Goal: Find specific page/section: Find specific page/section

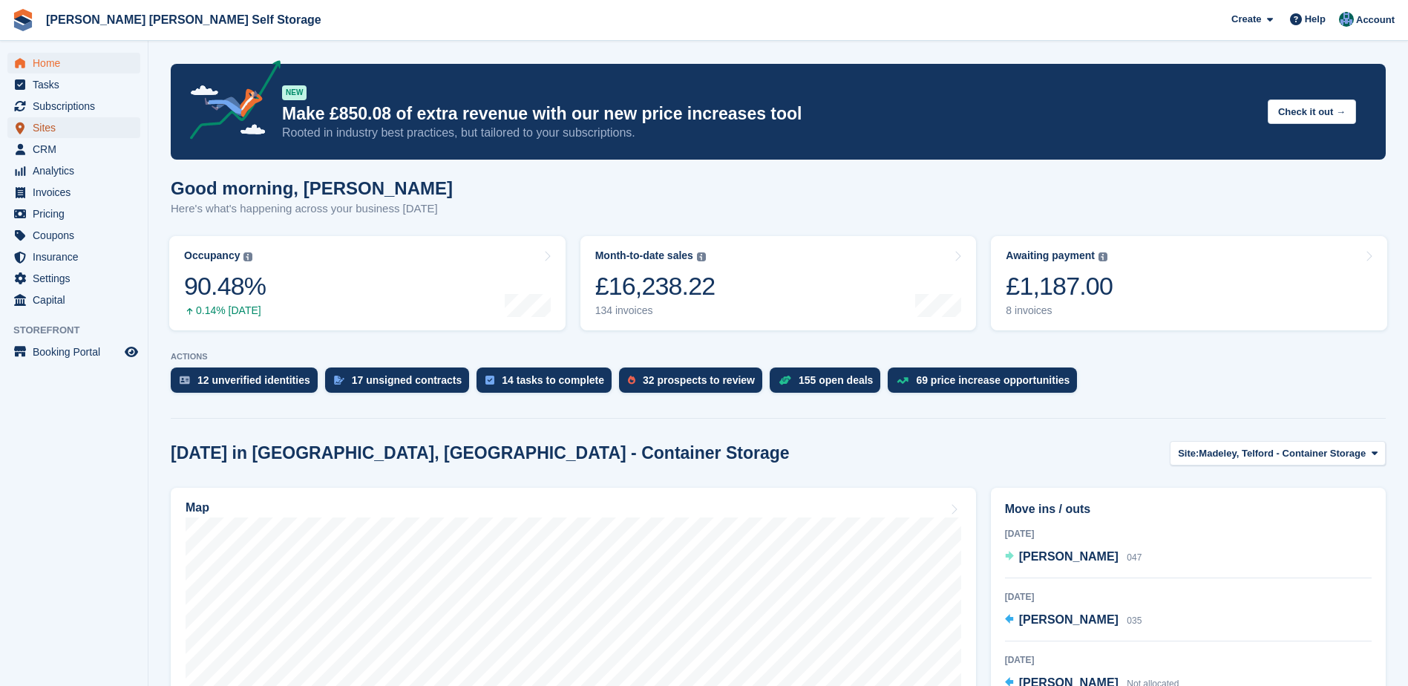
click at [34, 129] on span "Sites" at bounding box center [77, 127] width 89 height 21
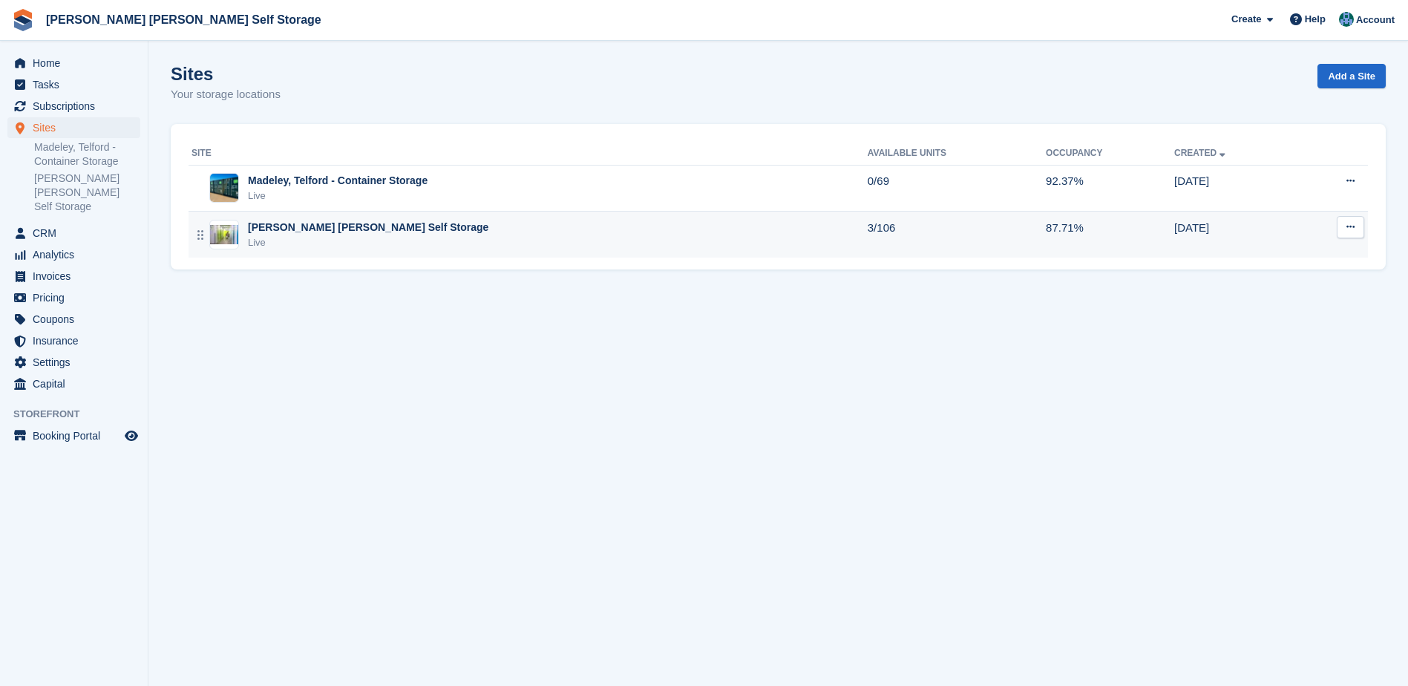
click at [354, 228] on div "[PERSON_NAME] [PERSON_NAME] Self Storage" at bounding box center [368, 228] width 241 height 16
